Goal: Transaction & Acquisition: Obtain resource

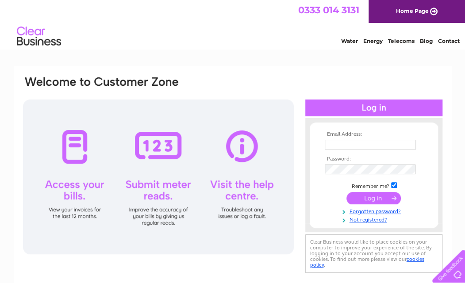
click at [336, 147] on input "text" at bounding box center [370, 145] width 91 height 10
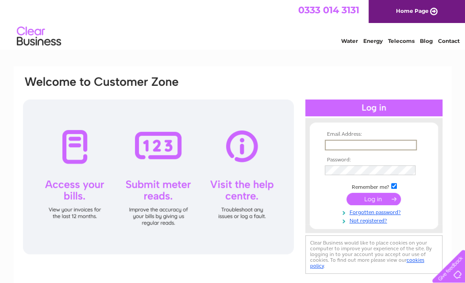
type input "finance@suip.co.uk"
click at [347, 193] on input "submit" at bounding box center [374, 199] width 54 height 12
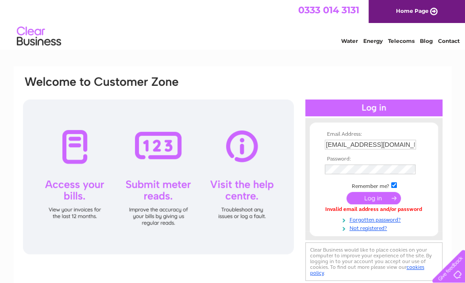
click at [391, 185] on input "checkbox" at bounding box center [394, 185] width 6 height 6
checkbox input "false"
click at [381, 197] on input "submit" at bounding box center [374, 198] width 54 height 12
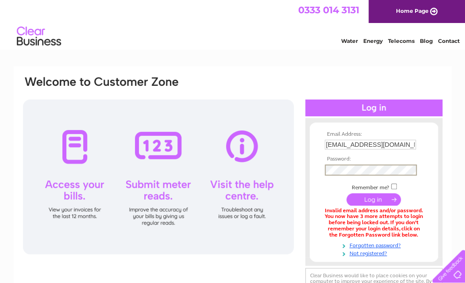
click at [373, 196] on input "submit" at bounding box center [374, 199] width 54 height 12
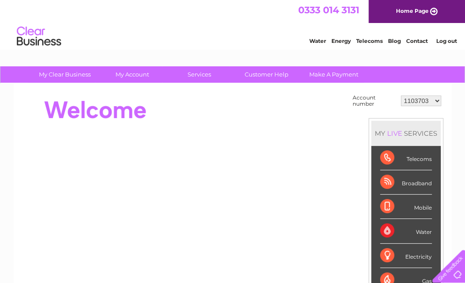
click at [437, 98] on select "1103703 1155990 30303518" at bounding box center [421, 101] width 40 height 11
select select "30303518"
click at [401, 96] on select "1103703 1155990 30303518" at bounding box center [421, 101] width 40 height 11
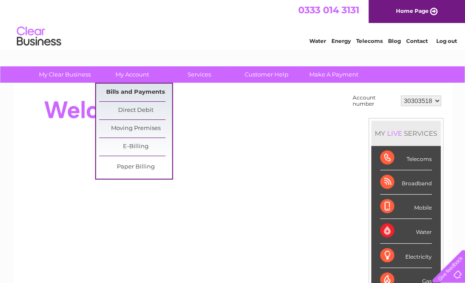
click at [139, 90] on link "Bills and Payments" at bounding box center [135, 93] width 73 height 18
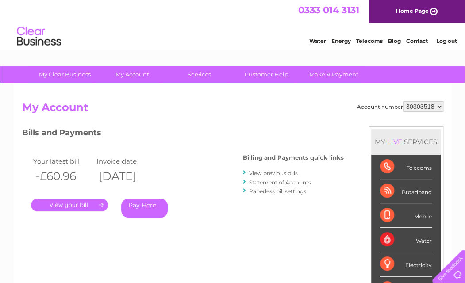
click at [439, 105] on select "1103703 1155990 30303518" at bounding box center [423, 106] width 40 height 11
select select "1155990"
click at [403, 101] on select "1103703 1155990 30303518" at bounding box center [423, 106] width 40 height 11
click at [436, 103] on select "1103703 1155990 30303518" at bounding box center [423, 106] width 40 height 11
select select "1103703"
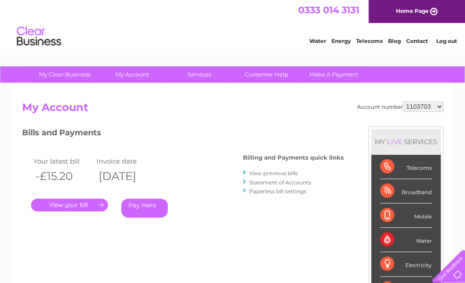
click at [403, 101] on select "1103703 1155990 30303518" at bounding box center [423, 106] width 40 height 11
click at [437, 101] on select "1103703 1155990 30303518" at bounding box center [423, 106] width 40 height 11
select select "30303518"
click at [403, 101] on select "1103703 1155990 30303518" at bounding box center [423, 106] width 40 height 11
click at [73, 207] on link "." at bounding box center [69, 205] width 77 height 13
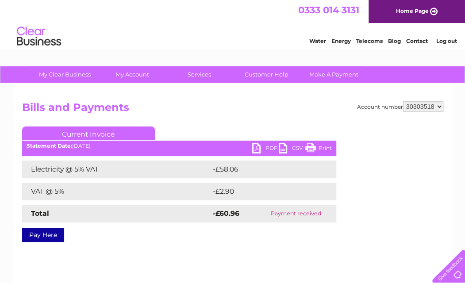
click at [191, 160] on div "Current Invoice PDF CSV Print Statement Date: 02/09/2025" at bounding box center [179, 183] width 314 height 112
click at [269, 148] on link "PDF" at bounding box center [265, 149] width 27 height 13
click at [453, 108] on div "My Clear Business Login Details My Details My Preferences Link Account My Accou…" at bounding box center [232, 274] width 465 height 416
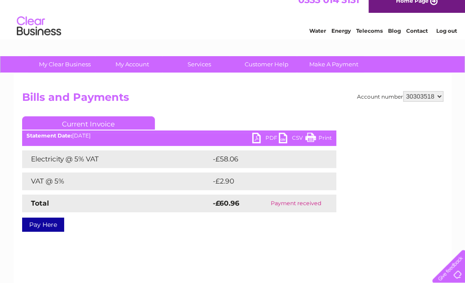
scroll to position [10, 0]
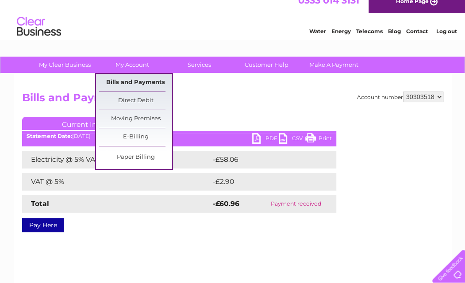
click at [144, 81] on link "Bills and Payments" at bounding box center [135, 83] width 73 height 18
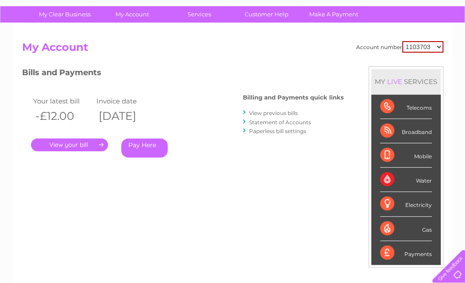
scroll to position [61, 0]
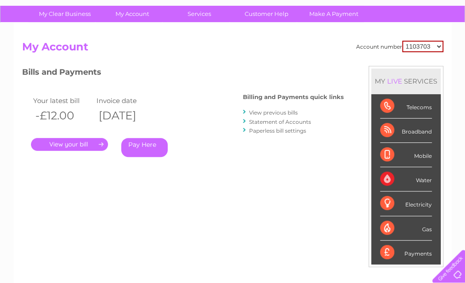
click at [286, 112] on link "View previous bills" at bounding box center [273, 112] width 49 height 7
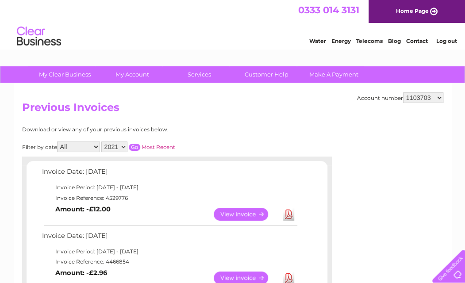
click at [439, 101] on select "1103703 1155990 30303518" at bounding box center [423, 98] width 40 height 11
select select "30303518"
click at [403, 93] on select "1103703 1155990 30303518" at bounding box center [423, 98] width 40 height 11
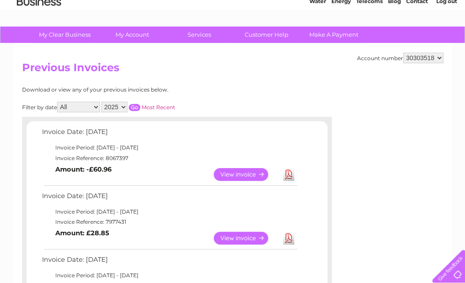
scroll to position [39, 0]
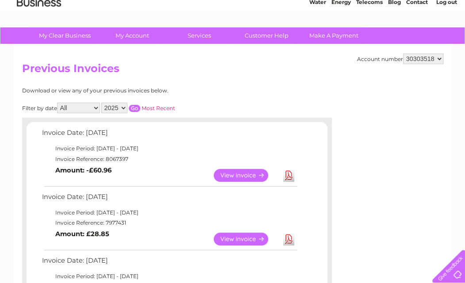
click at [440, 59] on select "1103703 1155990 30303518" at bounding box center [423, 59] width 40 height 11
select select "1155990"
click at [403, 54] on select "1103703 1155990 30303518" at bounding box center [423, 59] width 40 height 11
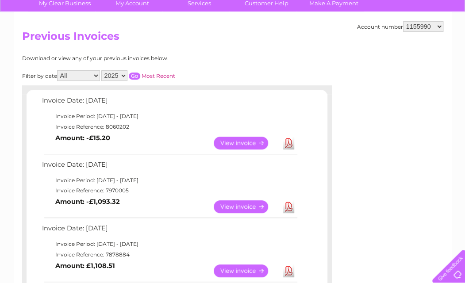
scroll to position [73, 0]
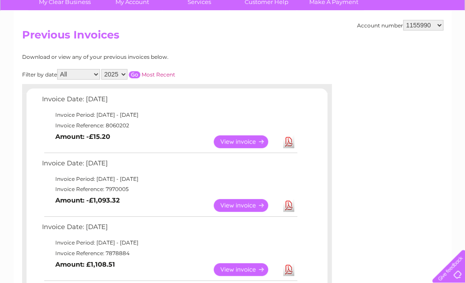
click at [243, 139] on link "View" at bounding box center [246, 141] width 65 height 13
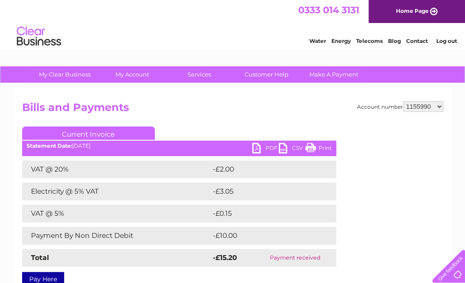
click at [267, 149] on link "PDF" at bounding box center [265, 149] width 27 height 13
click at [461, 166] on div "My Clear Business Login Details My Details My Preferences Link Account My Accou…" at bounding box center [232, 274] width 465 height 416
